Goal: Information Seeking & Learning: Learn about a topic

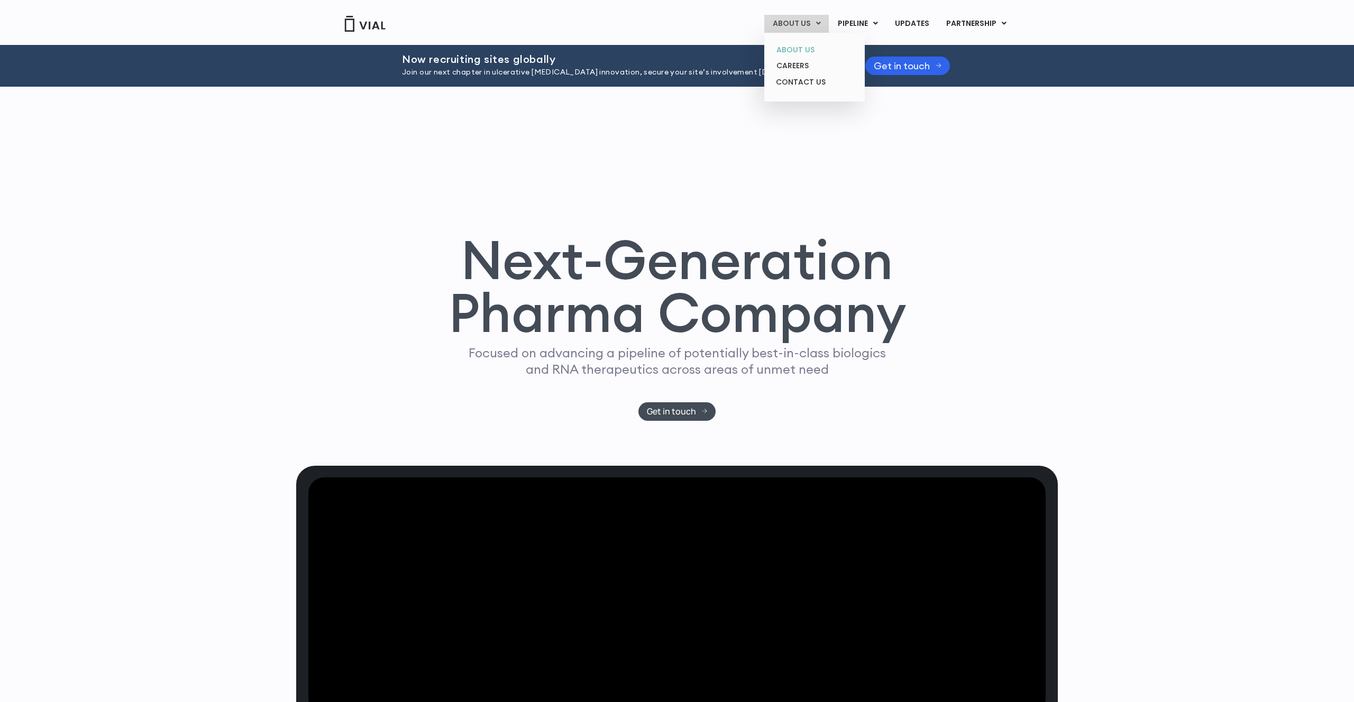
click at [805, 43] on link "ABOUT US" at bounding box center [814, 50] width 93 height 16
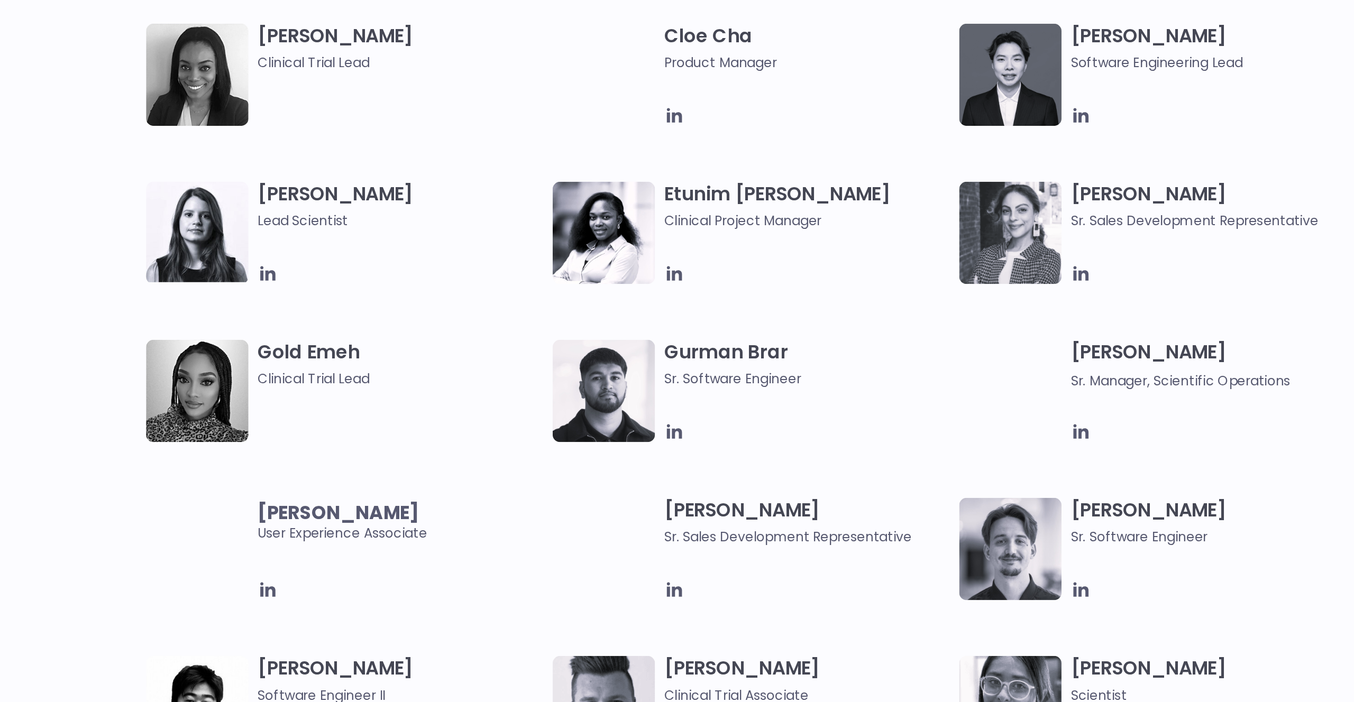
scroll to position [660, 0]
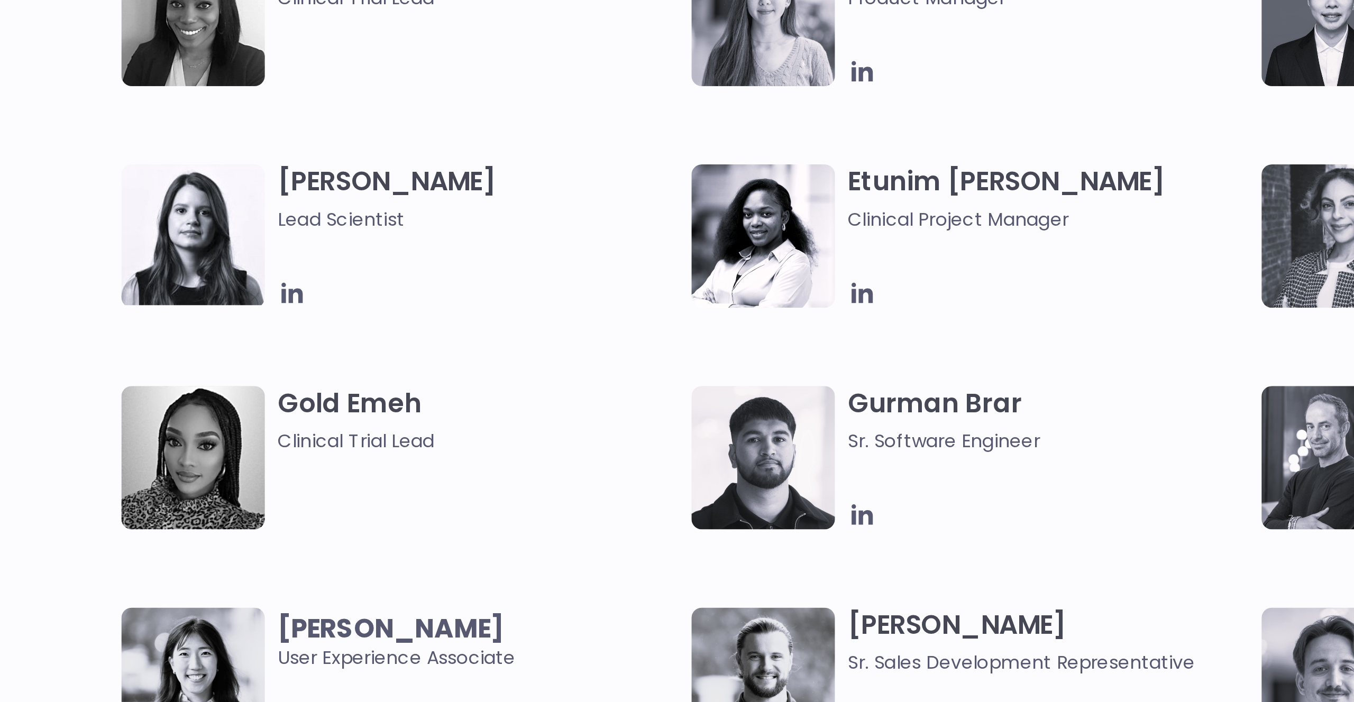
click at [365, 436] on img at bounding box center [369, 435] width 58 height 57
click at [409, 460] on icon at bounding box center [409, 459] width 12 height 12
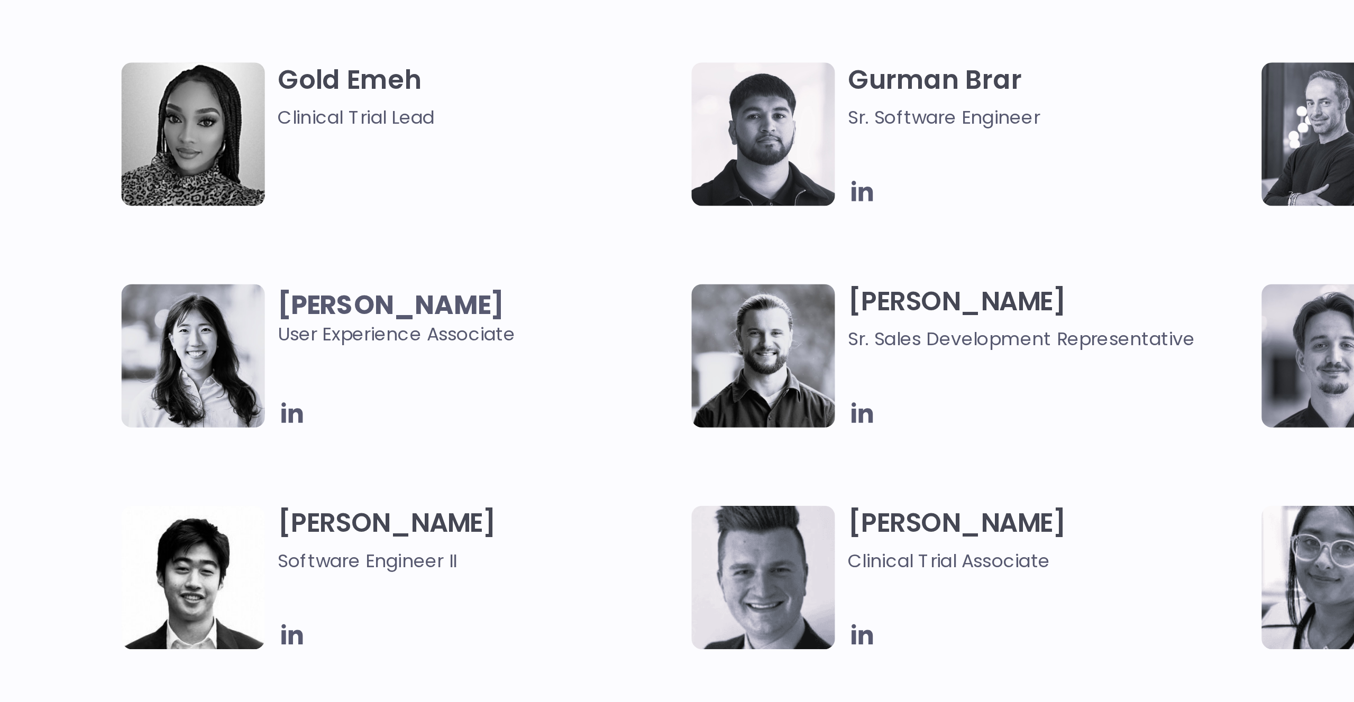
scroll to position [720, 0]
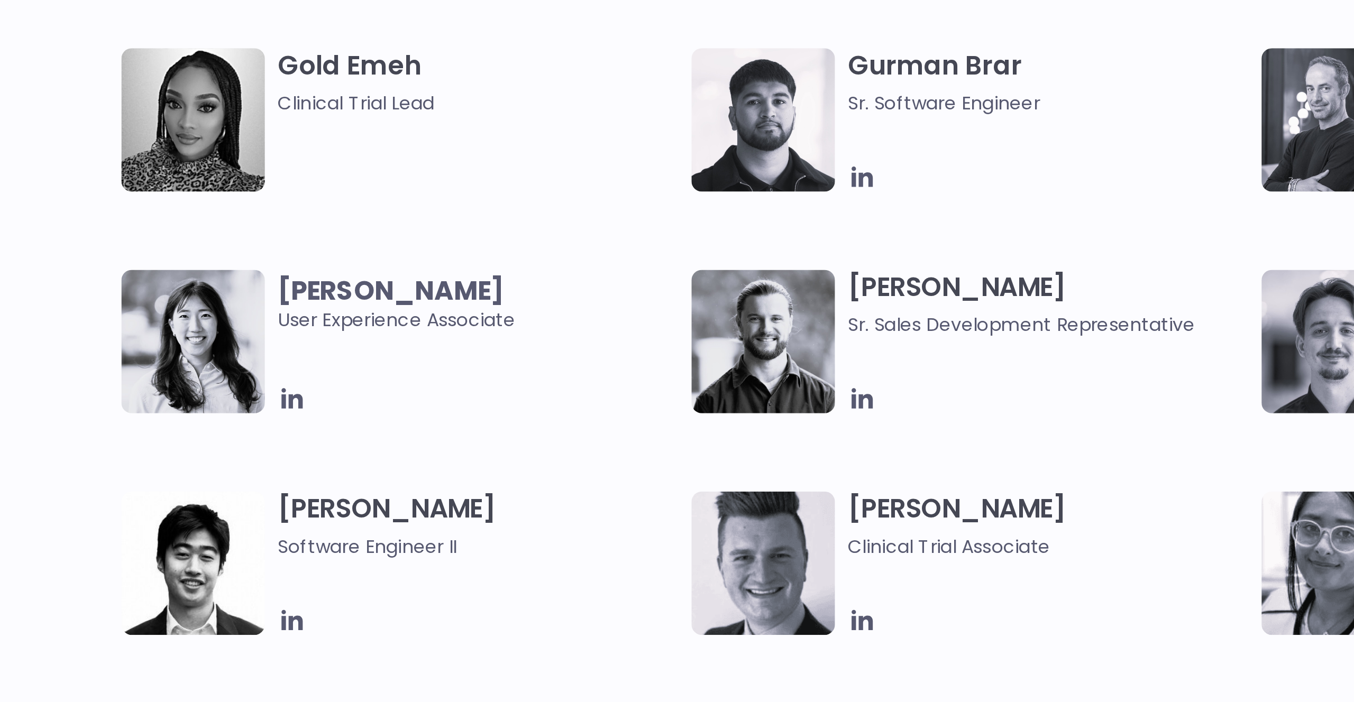
click at [725, 499] on div "Elia Lopez Lead Scientist Etunim Mike Clinical Project Manager Gabriella Mills …" at bounding box center [686, 706] width 693 height 719
